Goal: Task Accomplishment & Management: Complete application form

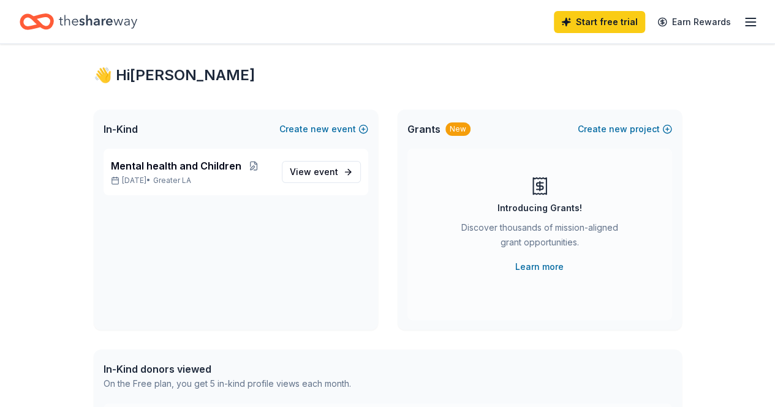
scroll to position [11, 0]
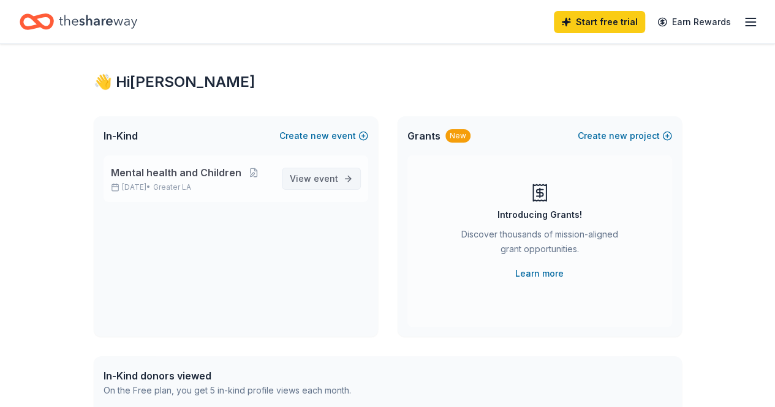
click at [320, 177] on span "event" at bounding box center [326, 178] width 25 height 10
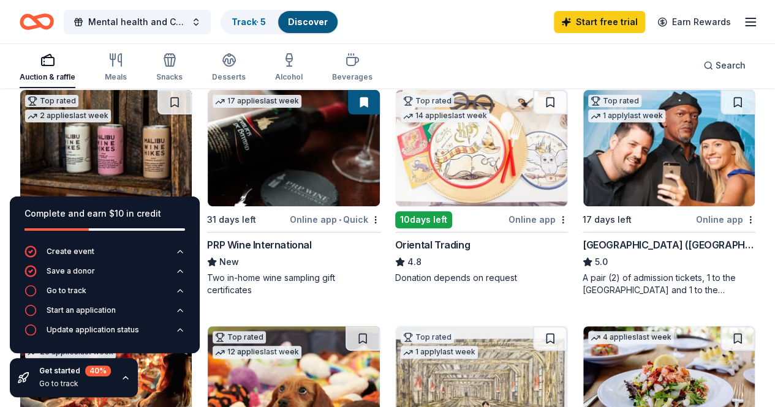
scroll to position [140, 0]
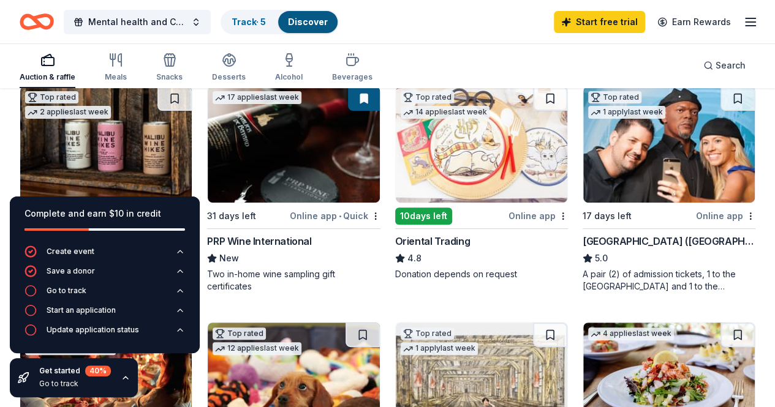
click at [395, 238] on div "Oriental Trading" at bounding box center [432, 241] width 75 height 15
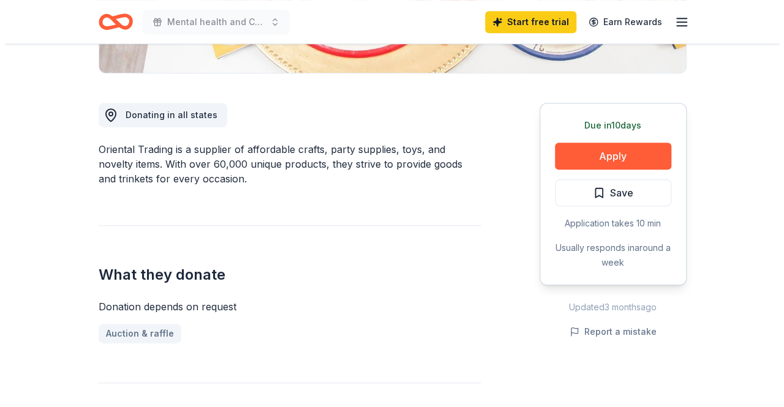
scroll to position [308, 0]
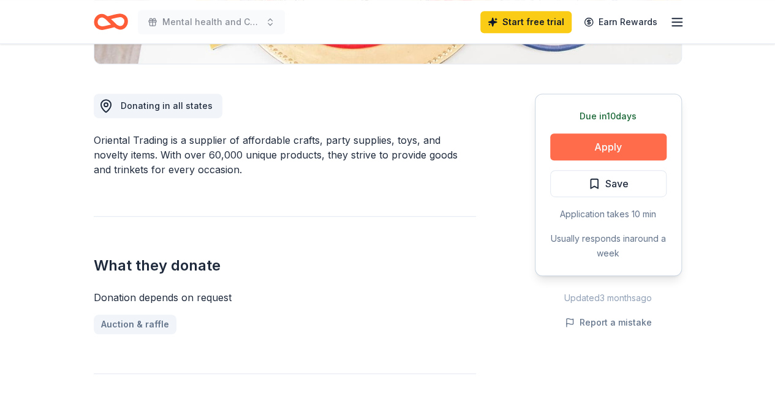
click at [612, 145] on button "Apply" at bounding box center [608, 147] width 116 height 27
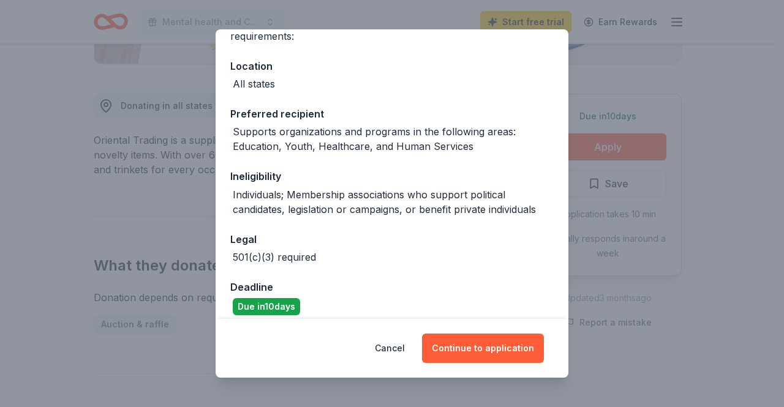
scroll to position [129, 0]
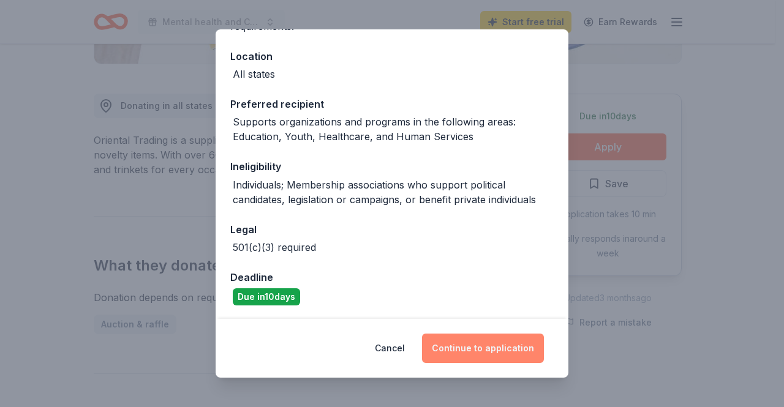
drag, startPoint x: 486, startPoint y: 347, endPoint x: 483, endPoint y: 339, distance: 8.5
click at [484, 340] on button "Continue to application" at bounding box center [483, 348] width 122 height 29
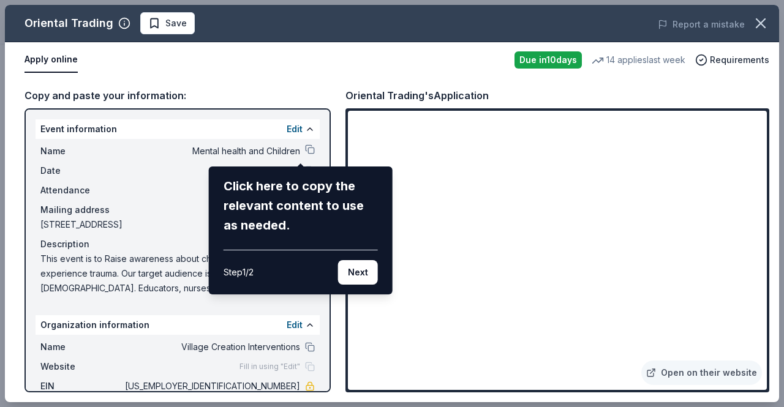
click at [748, 116] on div "Oriental Trading Save Report a mistake Apply online Due in 10 days 14 applies l…" at bounding box center [392, 204] width 774 height 398
drag, startPoint x: 322, startPoint y: 320, endPoint x: 325, endPoint y: 344, distance: 24.0
click at [325, 344] on div "Oriental Trading Save Report a mistake Apply online Due in 10 days 14 applies l…" at bounding box center [392, 204] width 774 height 398
click at [324, 382] on div "Oriental Trading Save Report a mistake Apply online Due in 10 days 14 applies l…" at bounding box center [392, 204] width 774 height 398
click at [329, 323] on div "Oriental Trading Save Report a mistake Apply online Due in 10 days 14 applies l…" at bounding box center [392, 204] width 774 height 398
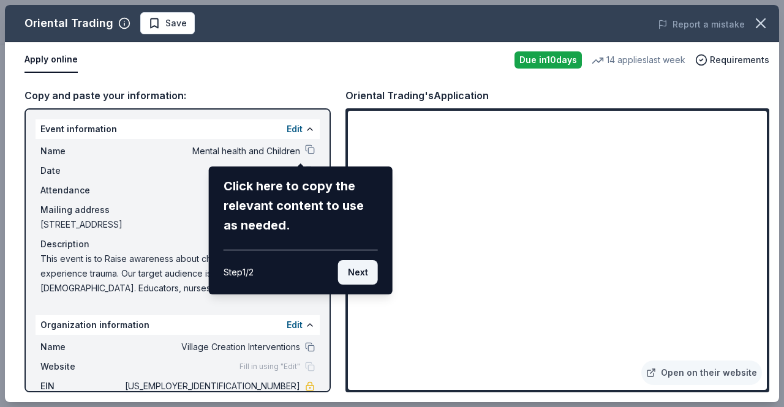
click at [363, 271] on button "Next" at bounding box center [358, 272] width 40 height 25
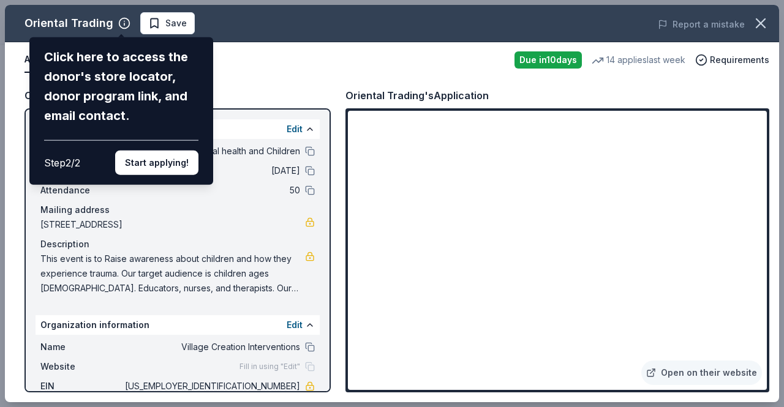
click at [299, 189] on div "Oriental Trading Click here to access the donor's store locator, donor program …" at bounding box center [392, 204] width 774 height 398
click at [289, 189] on div "Oriental Trading Click here to access the donor's store locator, donor program …" at bounding box center [392, 204] width 774 height 398
click at [166, 159] on button "Start applying!" at bounding box center [156, 163] width 83 height 25
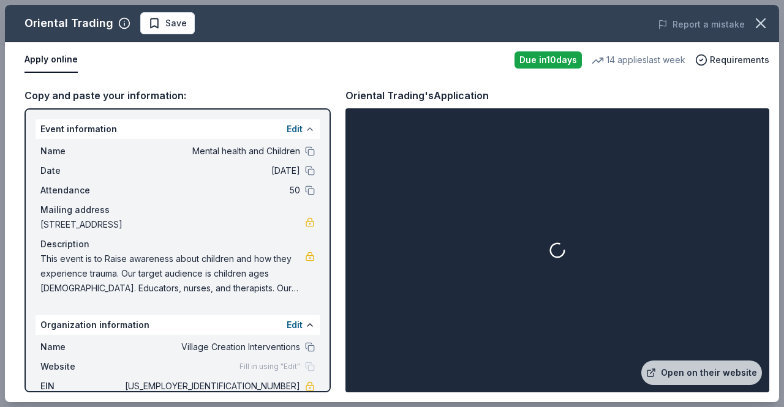
click at [305, 128] on button at bounding box center [310, 129] width 10 height 10
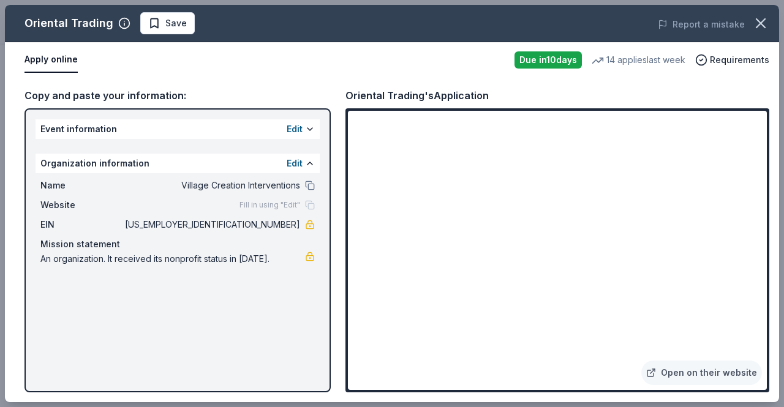
click at [151, 256] on span "An organization. It received its nonprofit status in 2022." at bounding box center [172, 259] width 265 height 15
click at [309, 129] on button at bounding box center [310, 129] width 10 height 10
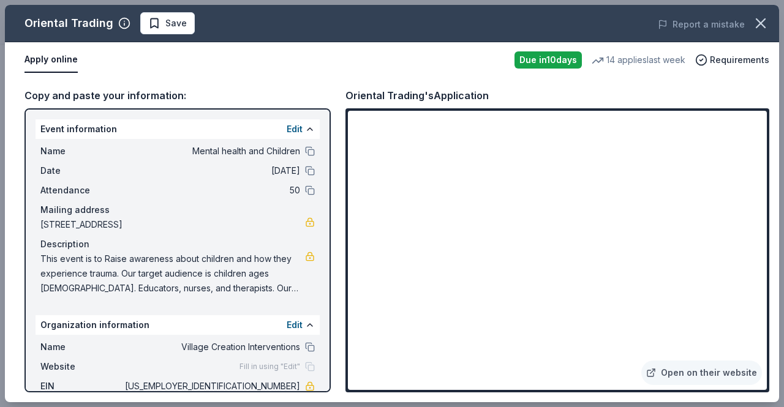
click at [287, 191] on span "50" at bounding box center [212, 190] width 178 height 15
click at [287, 189] on span "50" at bounding box center [212, 190] width 178 height 15
click at [305, 129] on button at bounding box center [310, 129] width 10 height 10
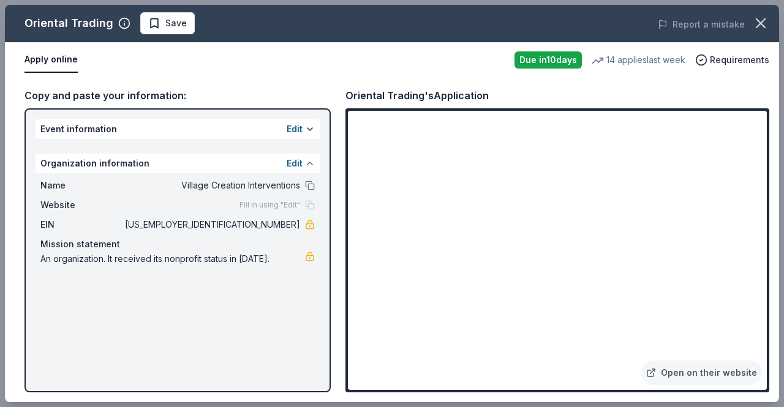
click at [306, 162] on button at bounding box center [310, 164] width 10 height 10
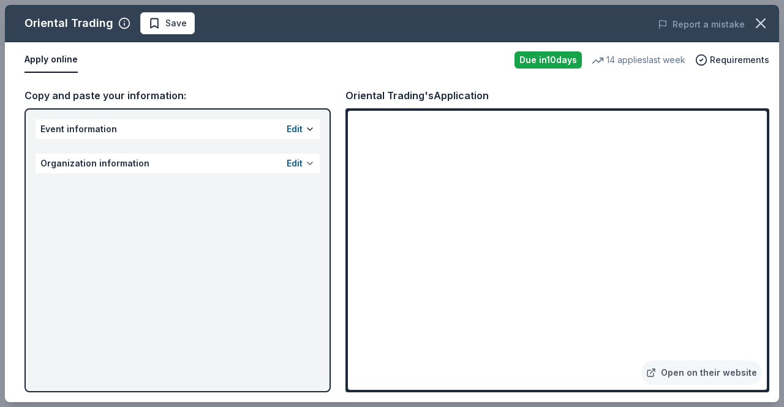
click at [306, 162] on button at bounding box center [310, 164] width 10 height 10
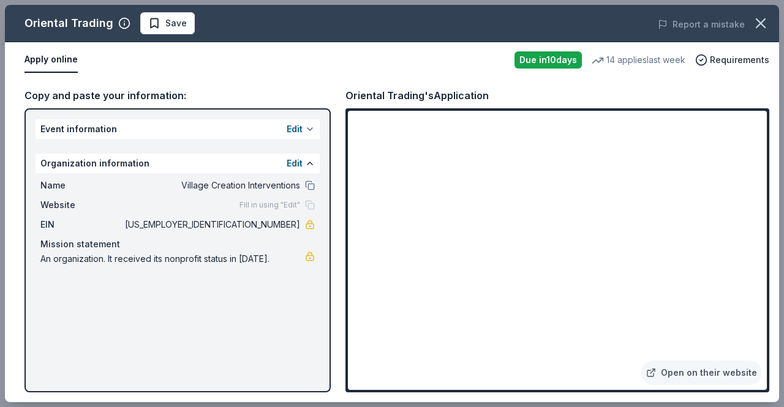
click at [312, 130] on button at bounding box center [310, 129] width 10 height 10
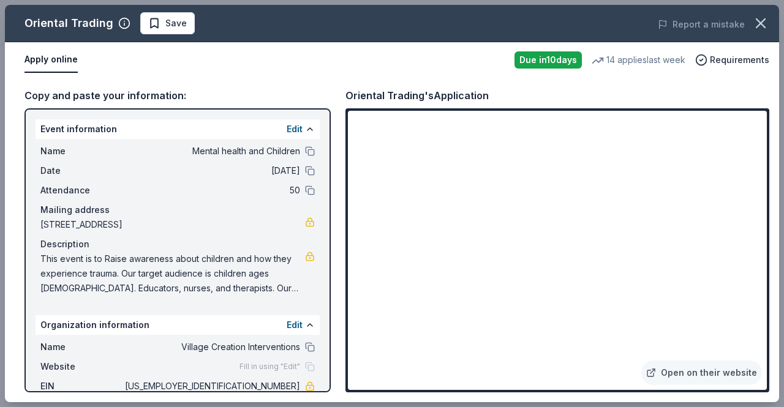
click at [108, 194] on span "Attendance" at bounding box center [81, 190] width 82 height 15
click at [292, 189] on div "Attendance 50" at bounding box center [177, 190] width 274 height 15
click at [287, 188] on span "50" at bounding box center [212, 190] width 178 height 15
click at [305, 128] on button at bounding box center [310, 129] width 10 height 10
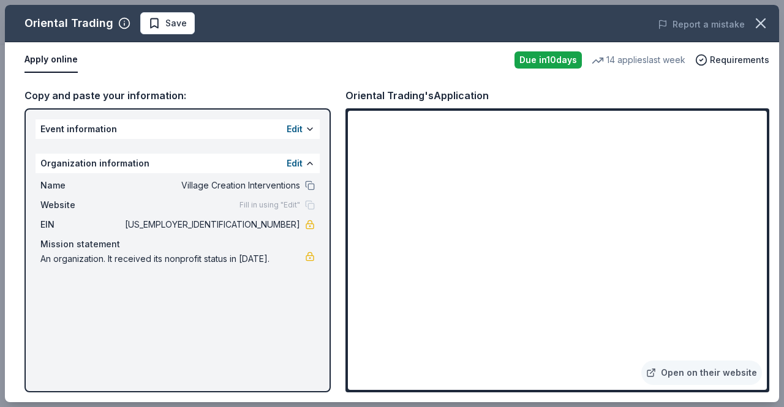
click at [252, 133] on div "Event information Edit" at bounding box center [178, 129] width 284 height 20
click at [299, 126] on button "Edit" at bounding box center [295, 129] width 16 height 15
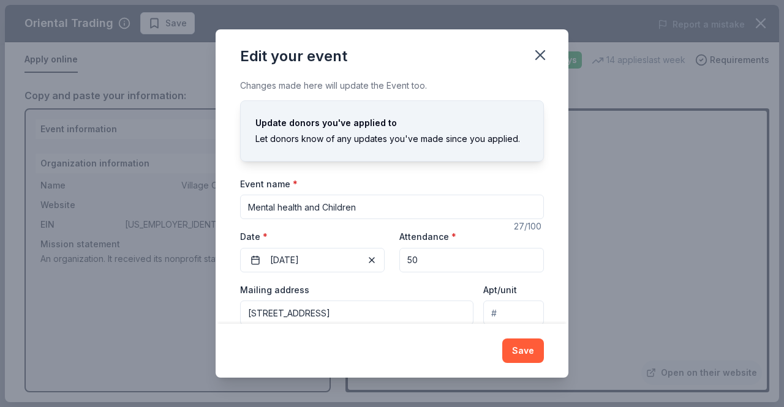
click at [418, 257] on input "50" at bounding box center [471, 260] width 145 height 25
type input "150"
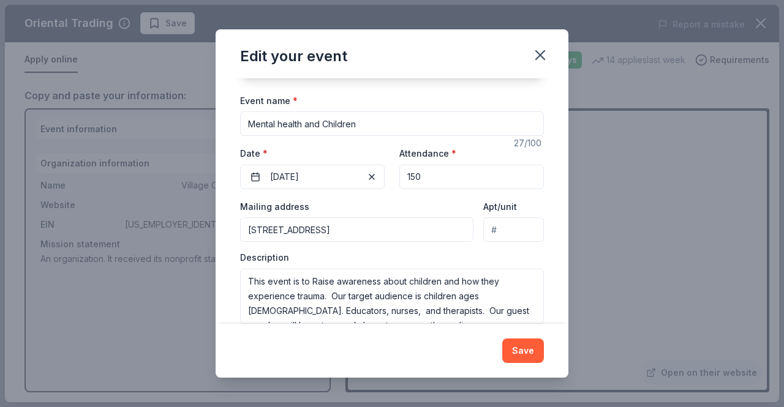
scroll to position [85, 0]
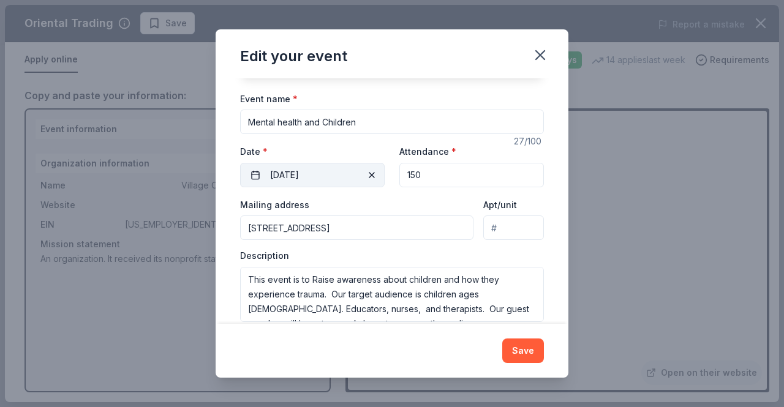
click at [277, 172] on button "10/17/2025" at bounding box center [312, 175] width 145 height 25
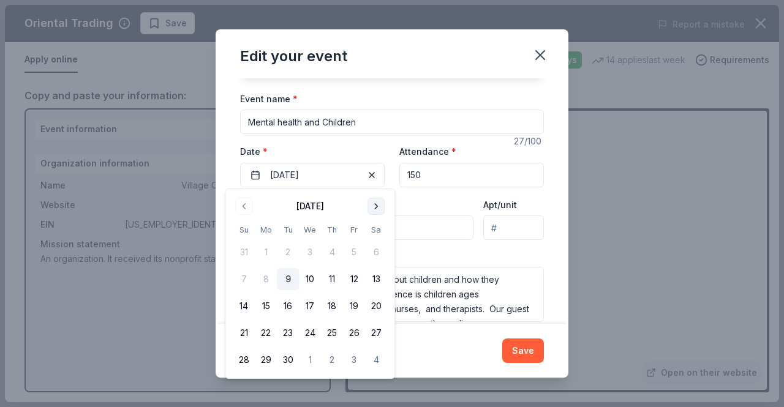
click at [378, 209] on button "Go to next month" at bounding box center [376, 206] width 17 height 17
click at [376, 202] on button "Go to next month" at bounding box center [376, 206] width 17 height 17
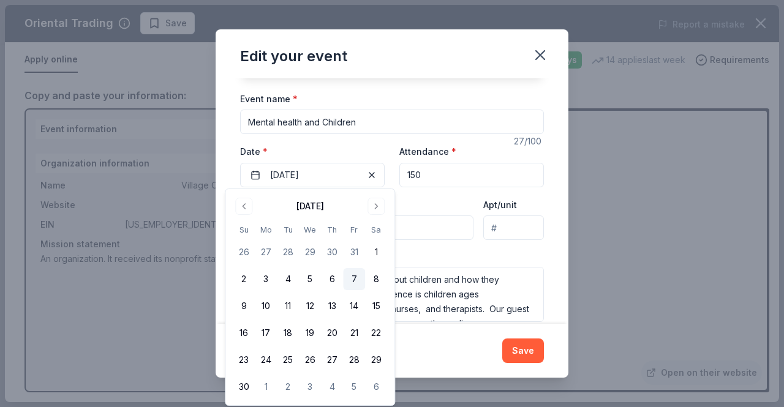
click at [353, 284] on button "7" at bounding box center [354, 279] width 22 height 22
click at [521, 356] on button "Save" at bounding box center [523, 351] width 42 height 25
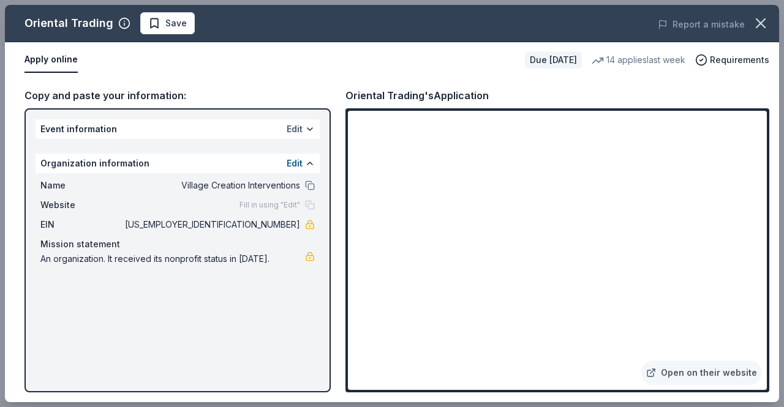
click at [296, 130] on button "Edit" at bounding box center [295, 129] width 16 height 15
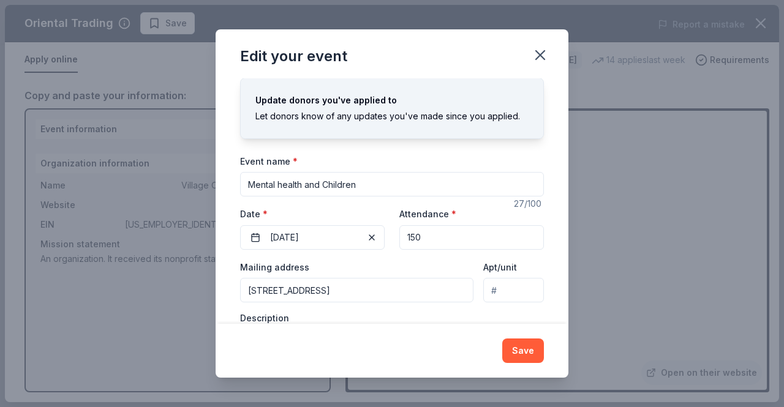
scroll to position [24, 0]
click at [364, 184] on input "Mental health and Children" at bounding box center [392, 183] width 304 height 25
type input "M"
type input "International Day of the Girl Child/Bullying event"
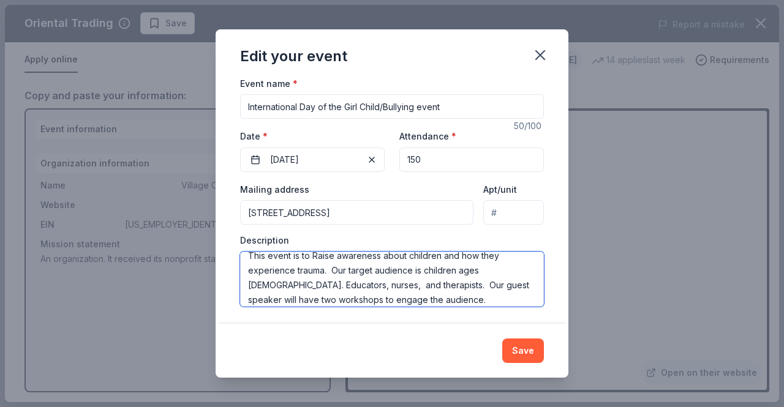
scroll to position [10, 0]
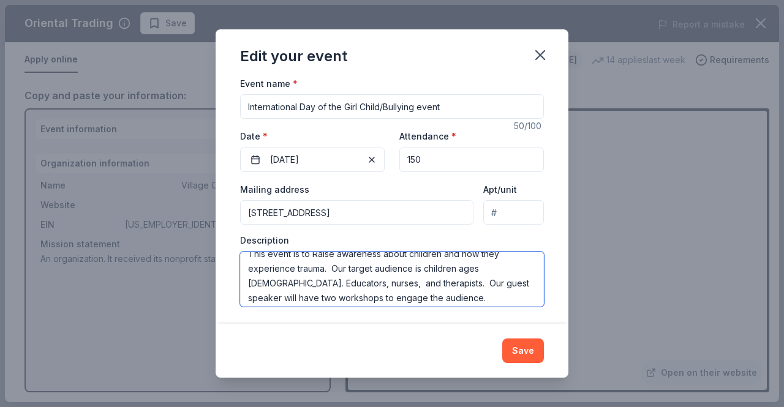
click at [499, 266] on textarea "This event is to Raise awareness about children and how they experience trauma.…" at bounding box center [392, 279] width 304 height 55
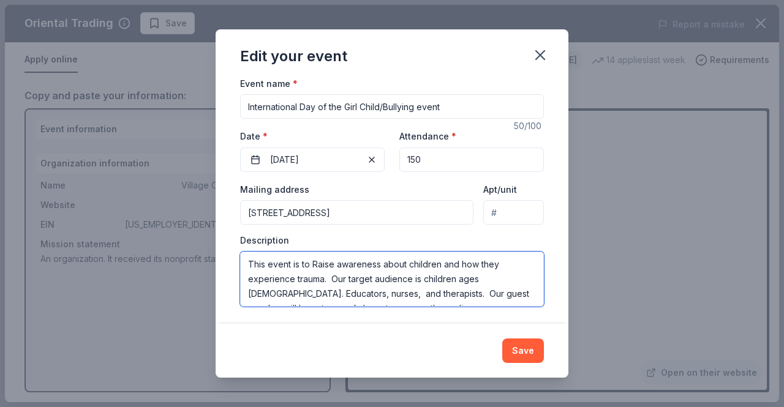
click at [323, 280] on textarea "This event is to Raise awareness about children and how they experience trauma.…" at bounding box center [392, 279] width 304 height 55
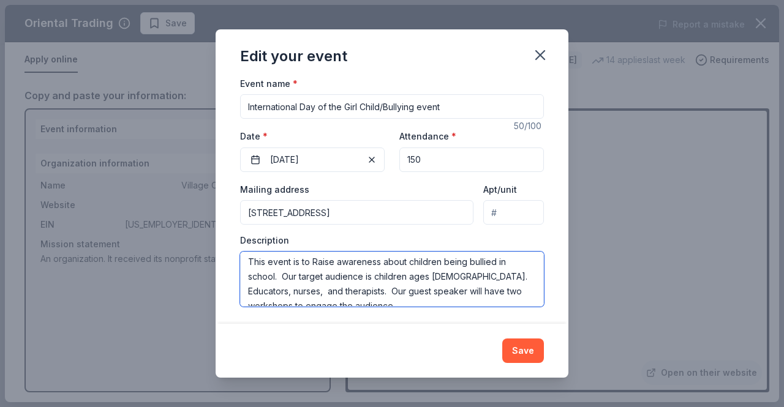
scroll to position [15, 0]
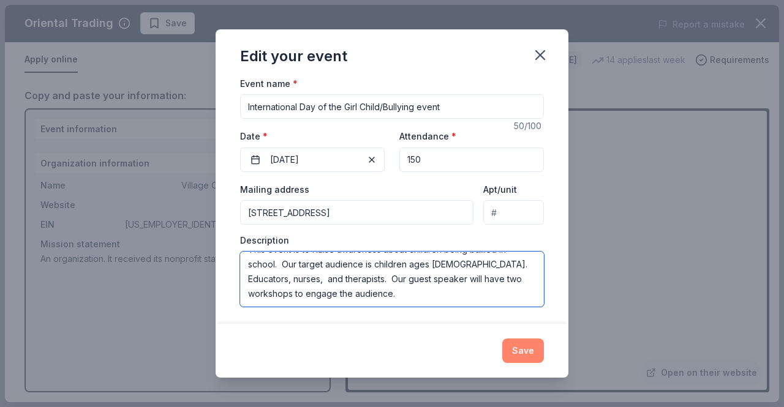
type textarea "This event is to Raise awareness about children being bullied in school. Our ta…"
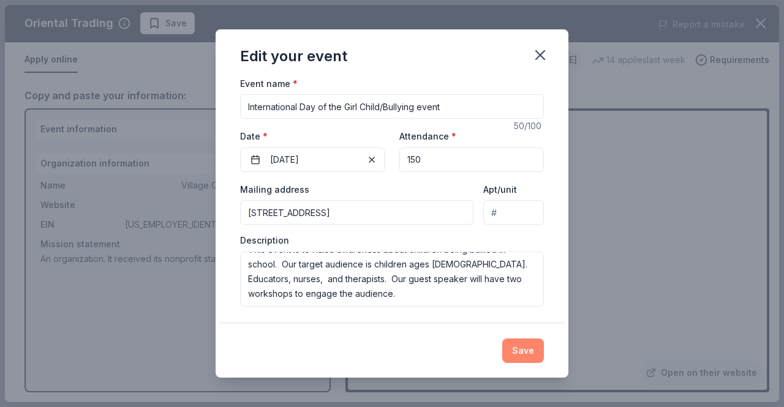
click at [527, 350] on button "Save" at bounding box center [523, 351] width 42 height 25
